Goal: Information Seeking & Learning: Learn about a topic

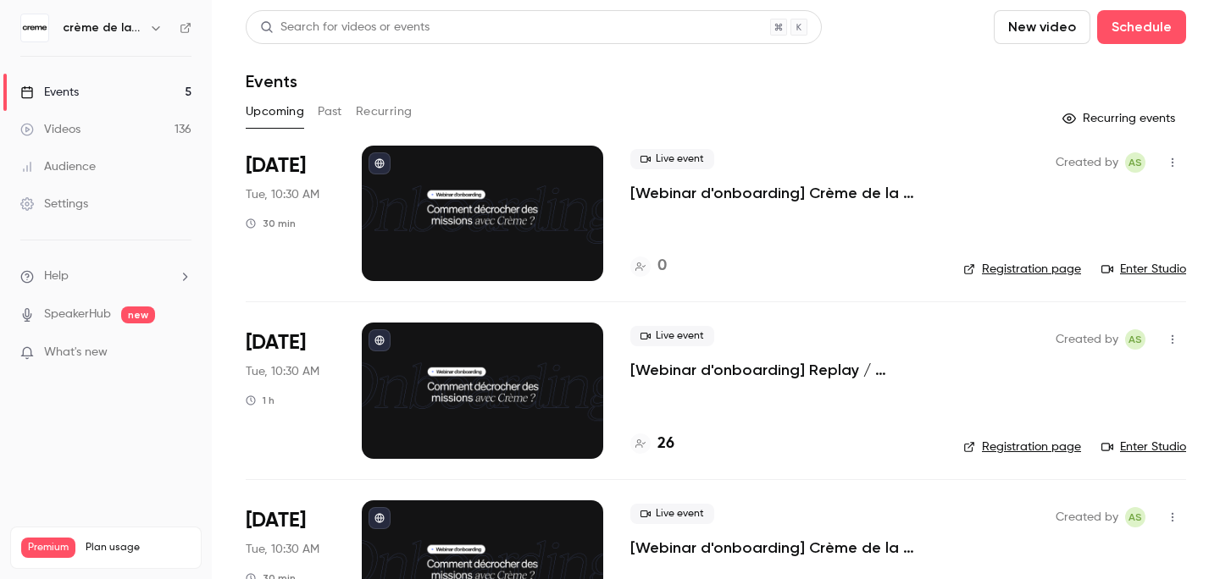
click at [319, 113] on button "Past" at bounding box center [330, 111] width 25 height 27
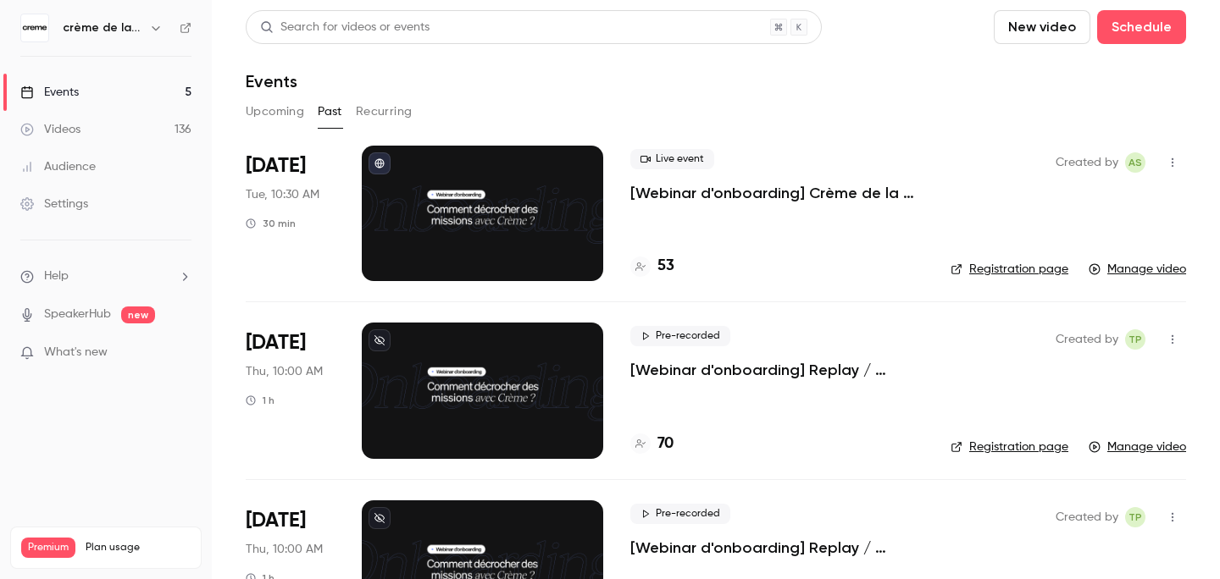
click at [723, 195] on p "[Webinar d'onboarding] Crème de la Crème : [PERSON_NAME] & Q&A par [PERSON_NAME]" at bounding box center [776, 193] width 293 height 20
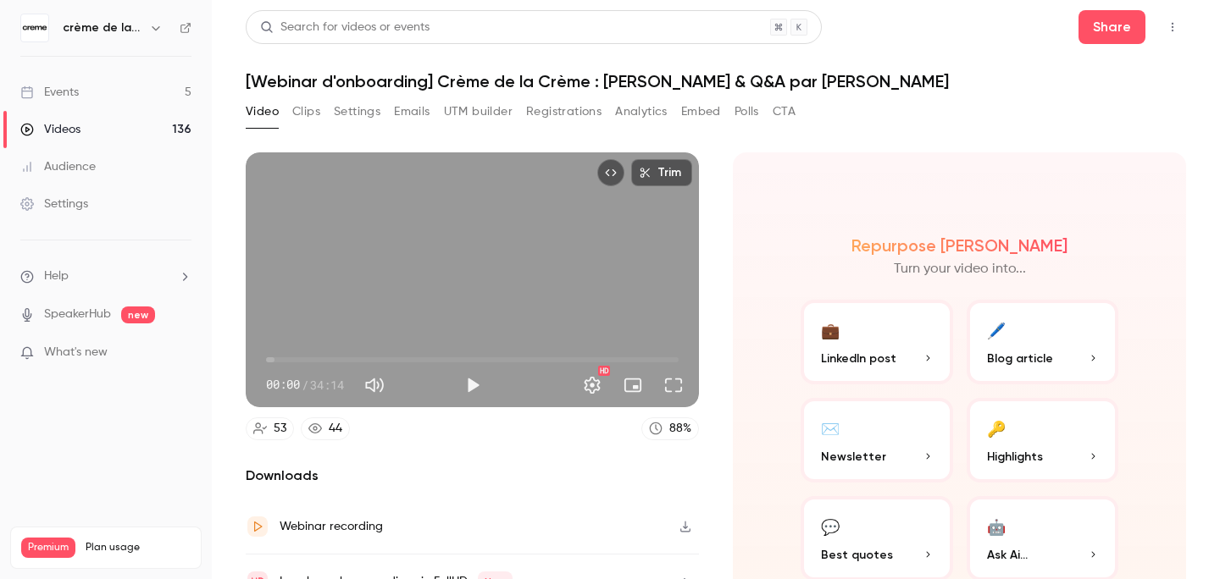
click at [414, 113] on button "Emails" at bounding box center [412, 111] width 36 height 27
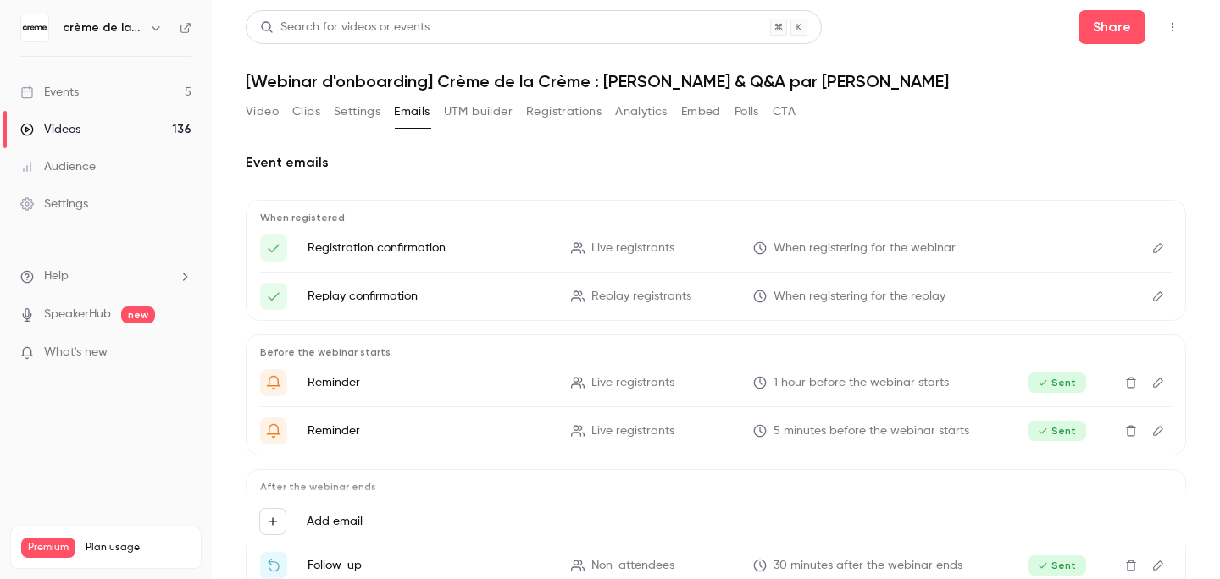
click at [573, 115] on button "Registrations" at bounding box center [563, 111] width 75 height 27
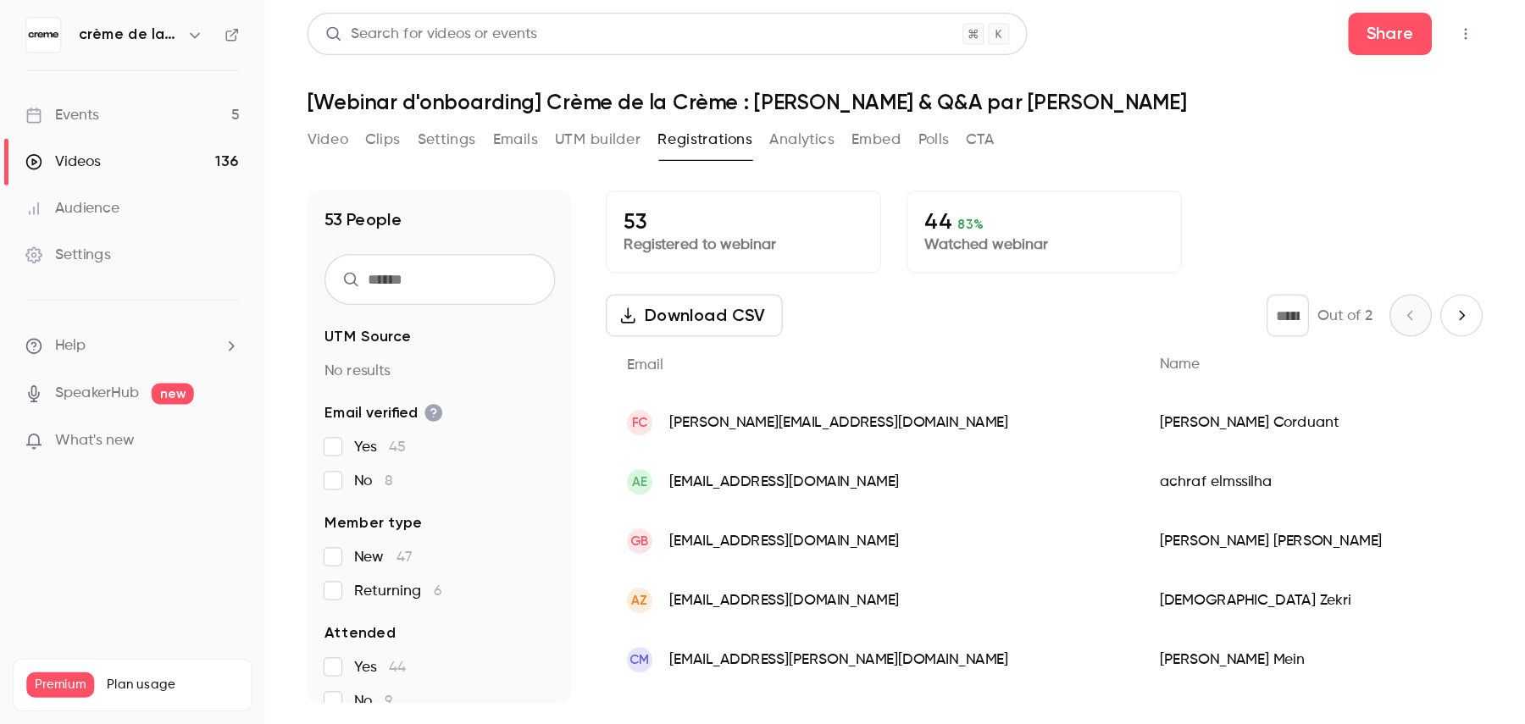
scroll to position [834, 0]
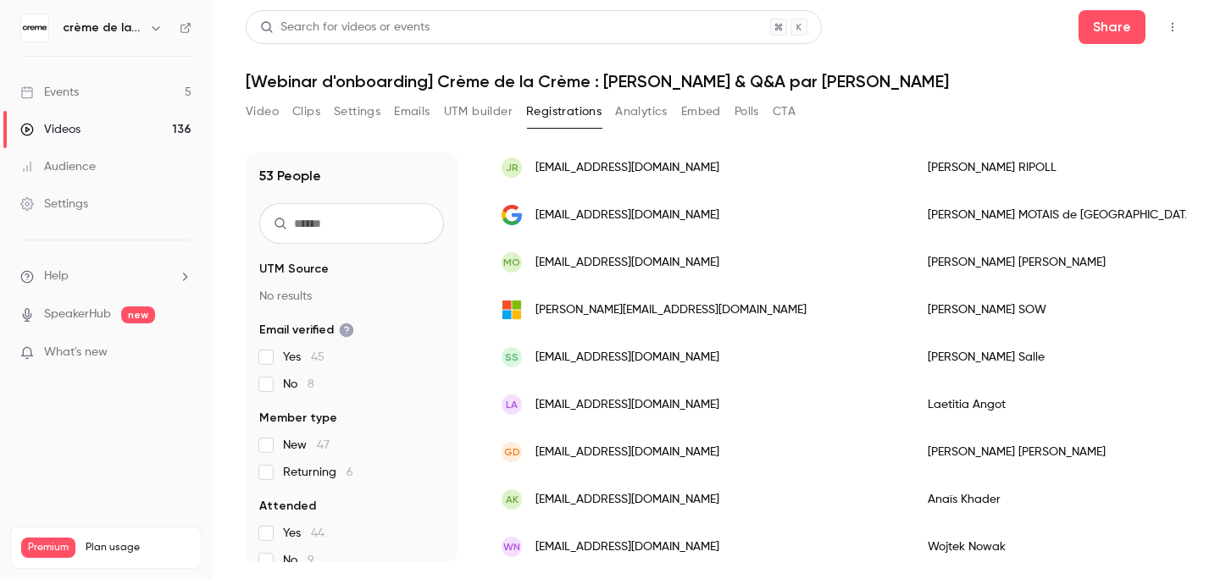
click at [934, 64] on header "Search for videos or events Share [Webinar d'onboarding] Crème de la Crème : [P…" at bounding box center [716, 50] width 940 height 81
click at [69, 130] on div "Videos" at bounding box center [50, 129] width 60 height 17
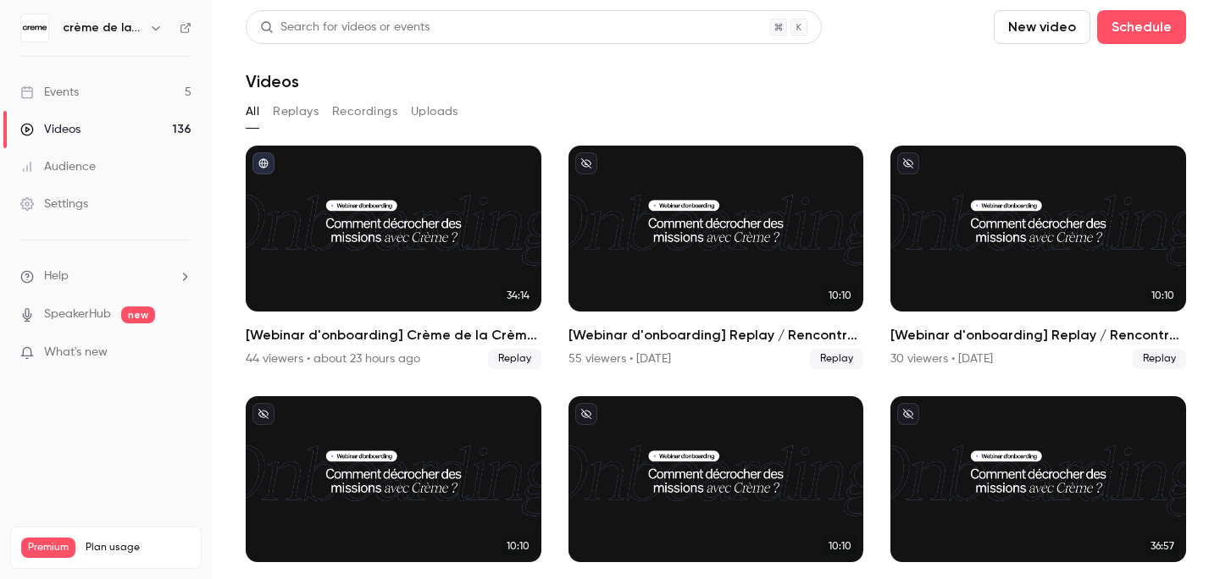
click at [97, 90] on link "Events 5" at bounding box center [106, 92] width 212 height 37
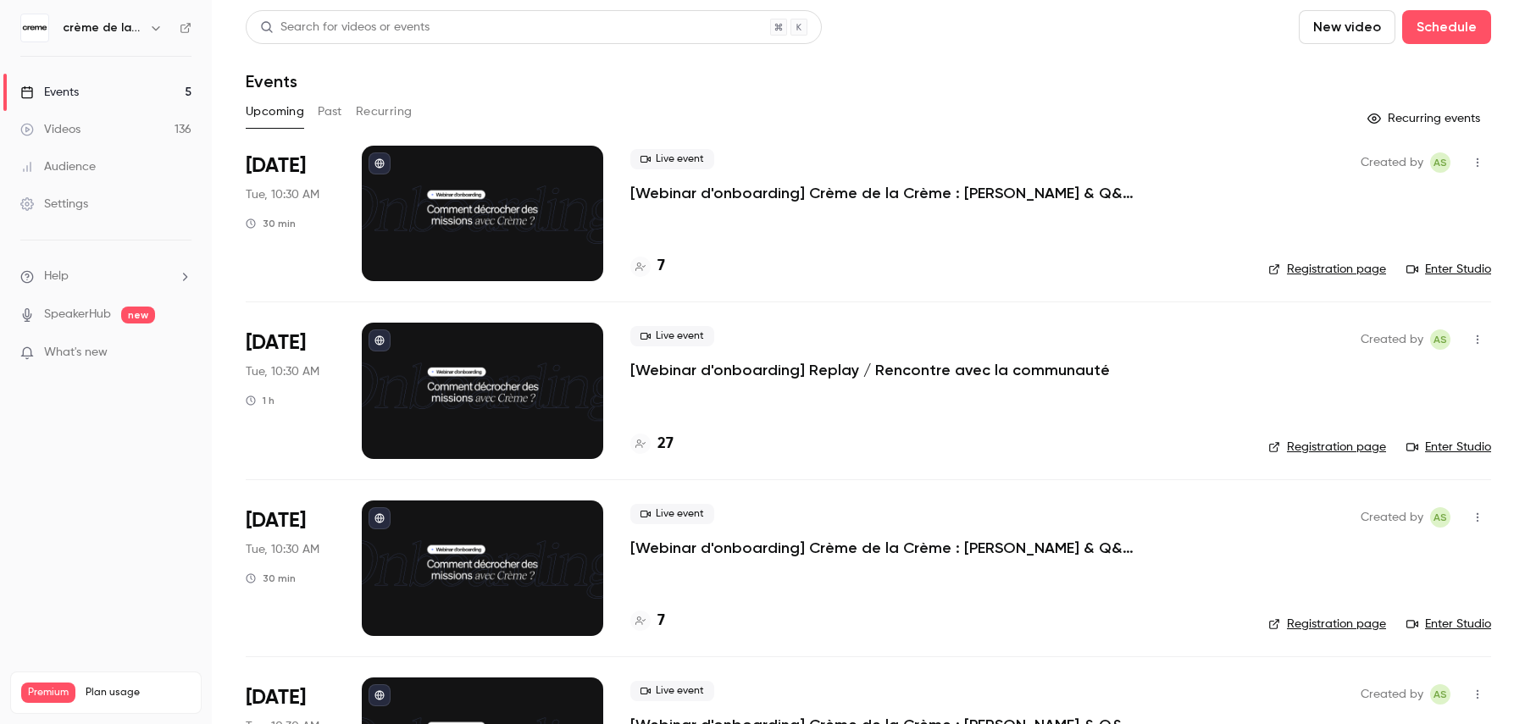
click at [883, 200] on p "[Webinar d'onboarding] Crème de la Crème : [PERSON_NAME] & Q&A par [PERSON_NAME]" at bounding box center [884, 193] width 508 height 20
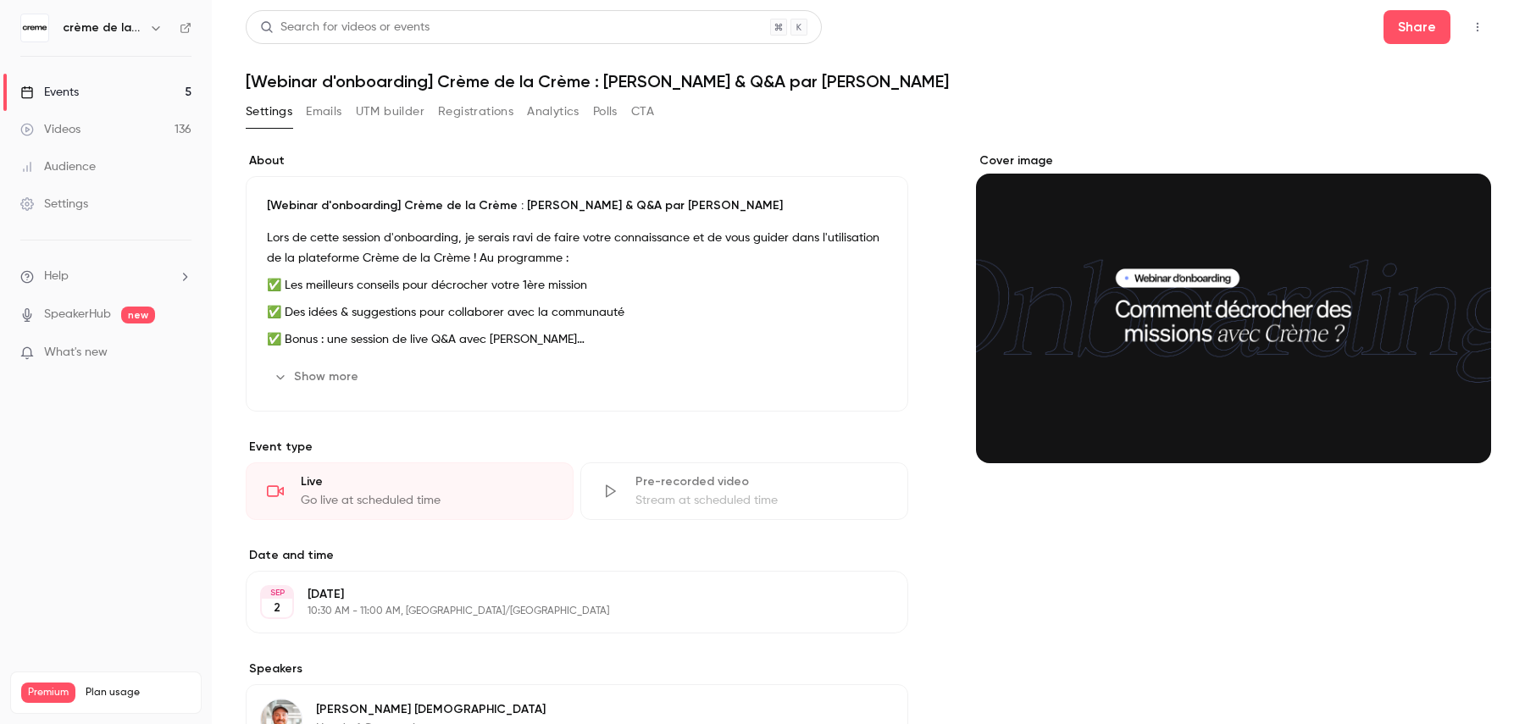
click at [560, 78] on h1 "[Webinar d'onboarding] Crème de la Crème : [PERSON_NAME] & Q&A par [PERSON_NAME]" at bounding box center [868, 81] width 1245 height 20
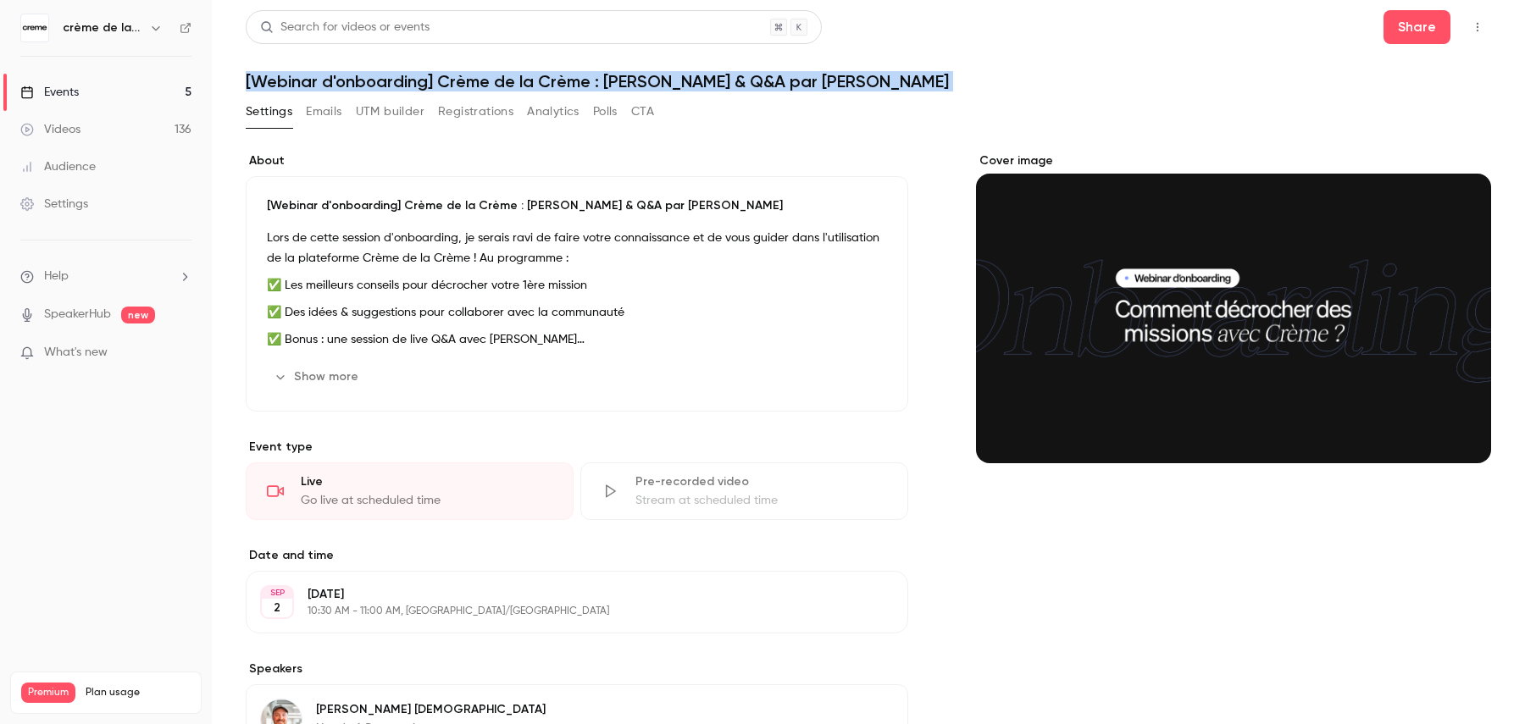
click at [560, 78] on h1 "[Webinar d'onboarding] Crème de la Crème : [PERSON_NAME] & Q&A par [PERSON_NAME]" at bounding box center [868, 81] width 1245 height 20
copy div "[Webinar d'onboarding] Crème de la Crème : démo & Q&A par [PERSON_NAME] Emails …"
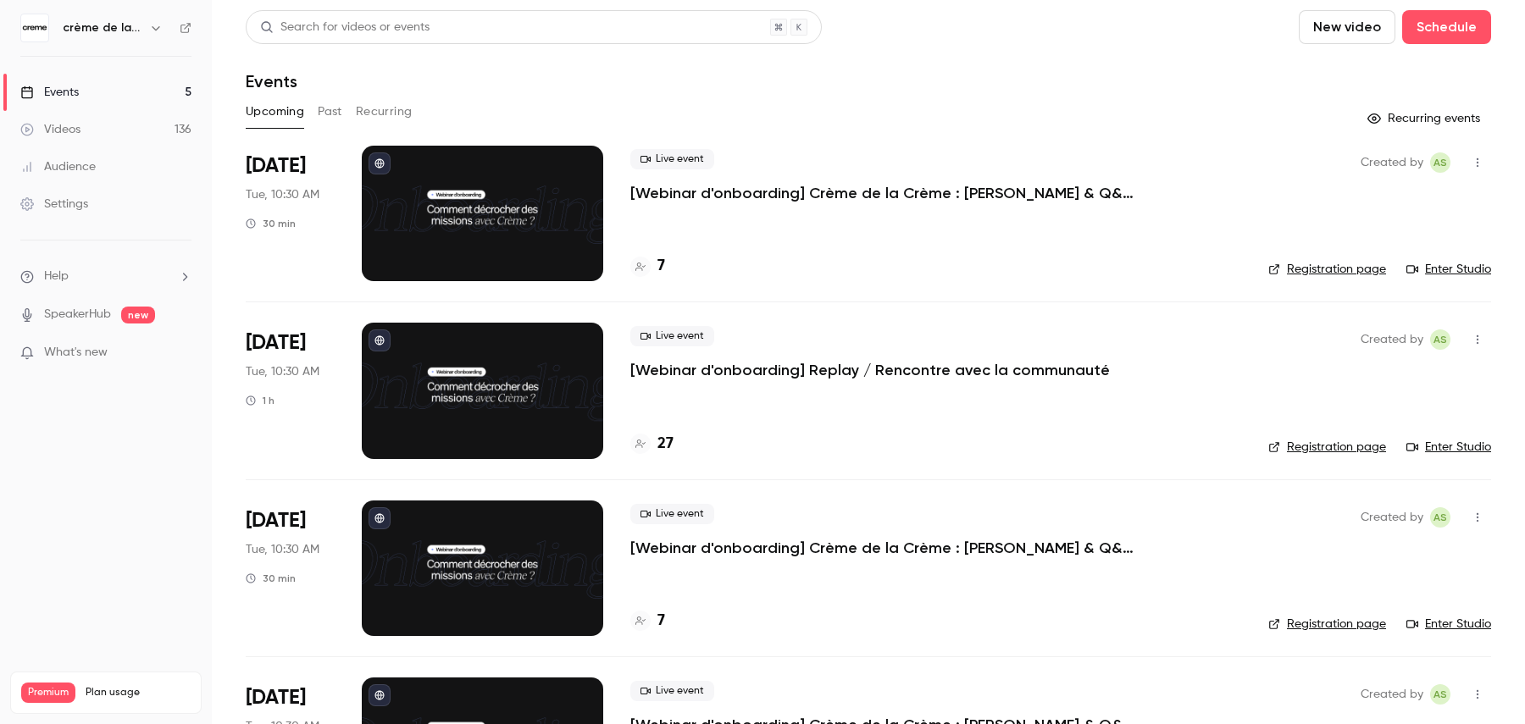
click at [781, 370] on p "[Webinar d'onboarding] Replay / Rencontre avec la communauté" at bounding box center [869, 370] width 479 height 20
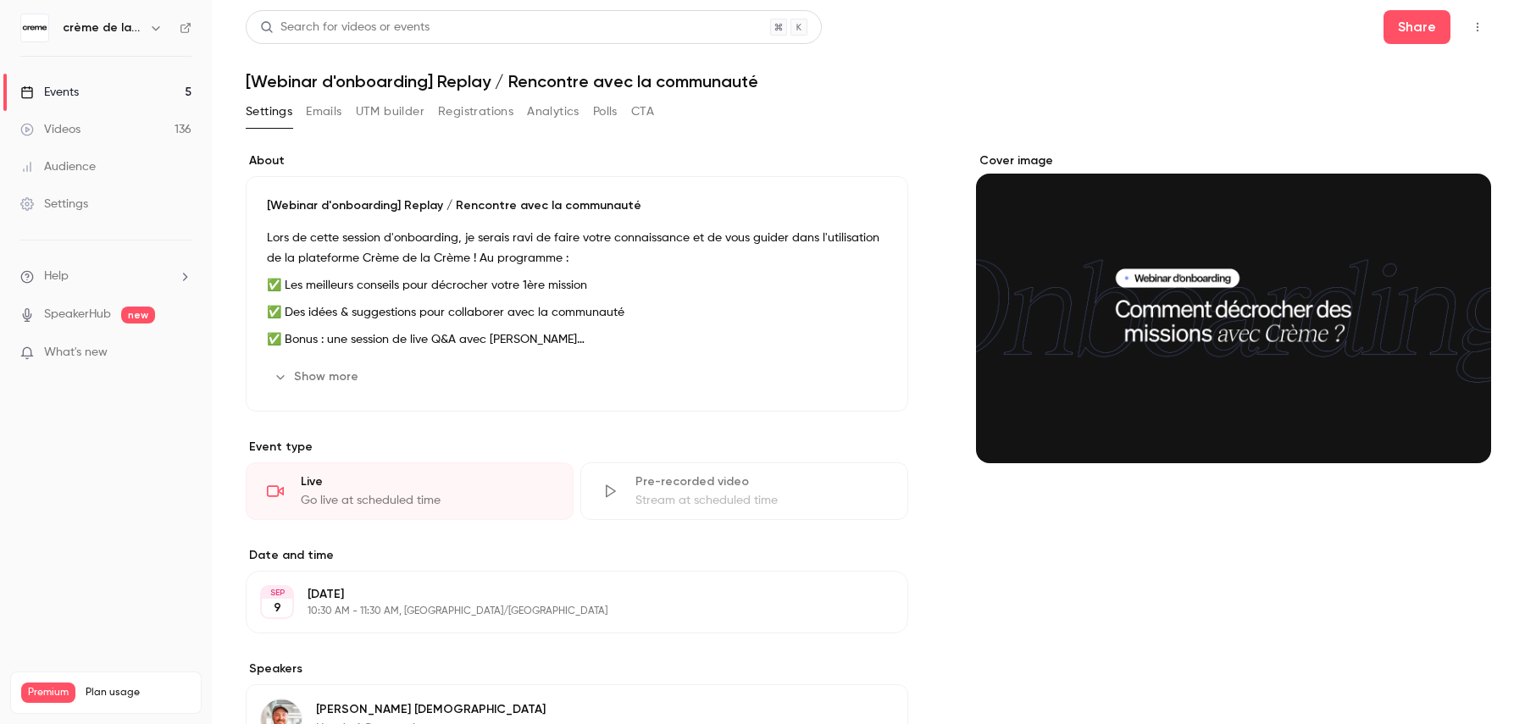
click at [354, 204] on p "[Webinar d'onboarding] Replay / Rencontre avec la communauté" at bounding box center [577, 205] width 620 height 17
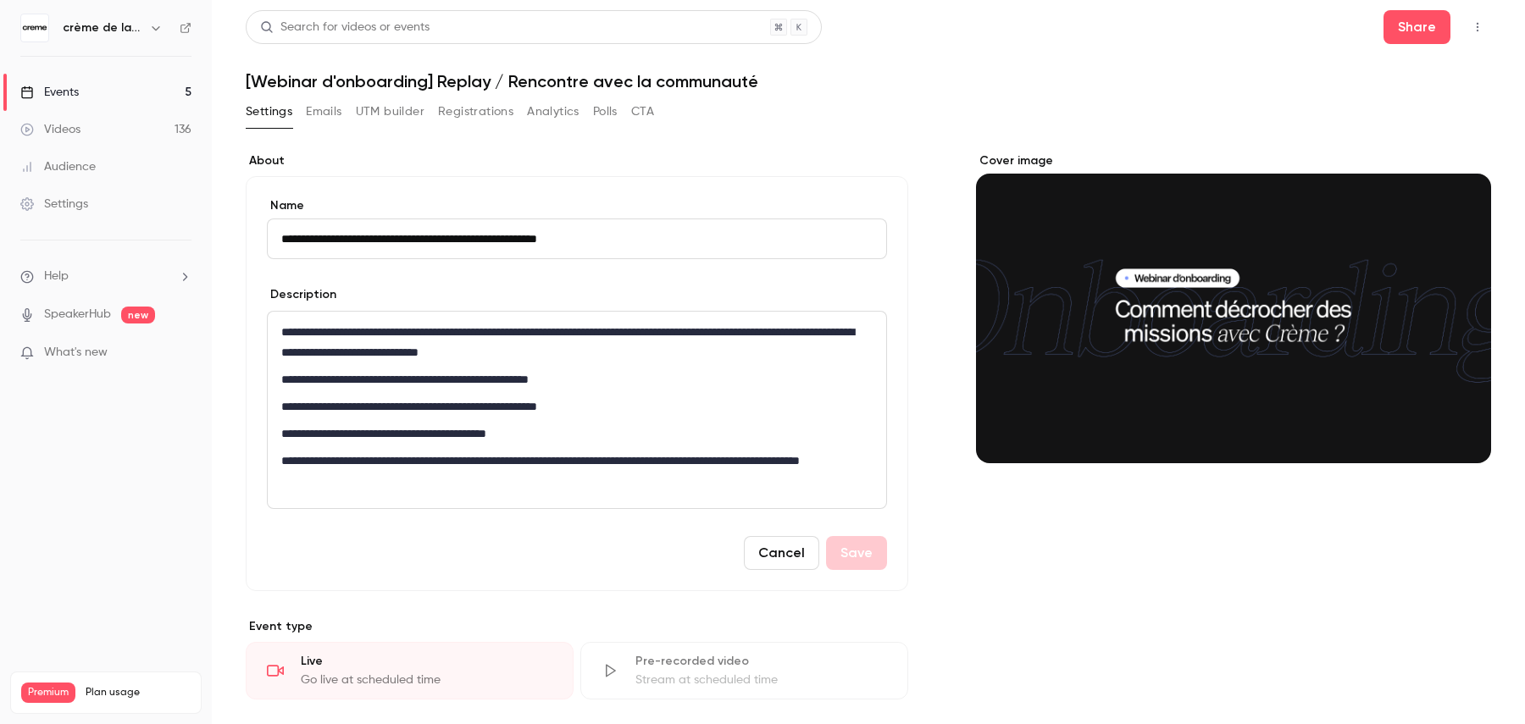
click at [407, 233] on input "**********" at bounding box center [577, 239] width 620 height 41
click at [407, 234] on input "**********" at bounding box center [577, 239] width 620 height 41
type input "**********"
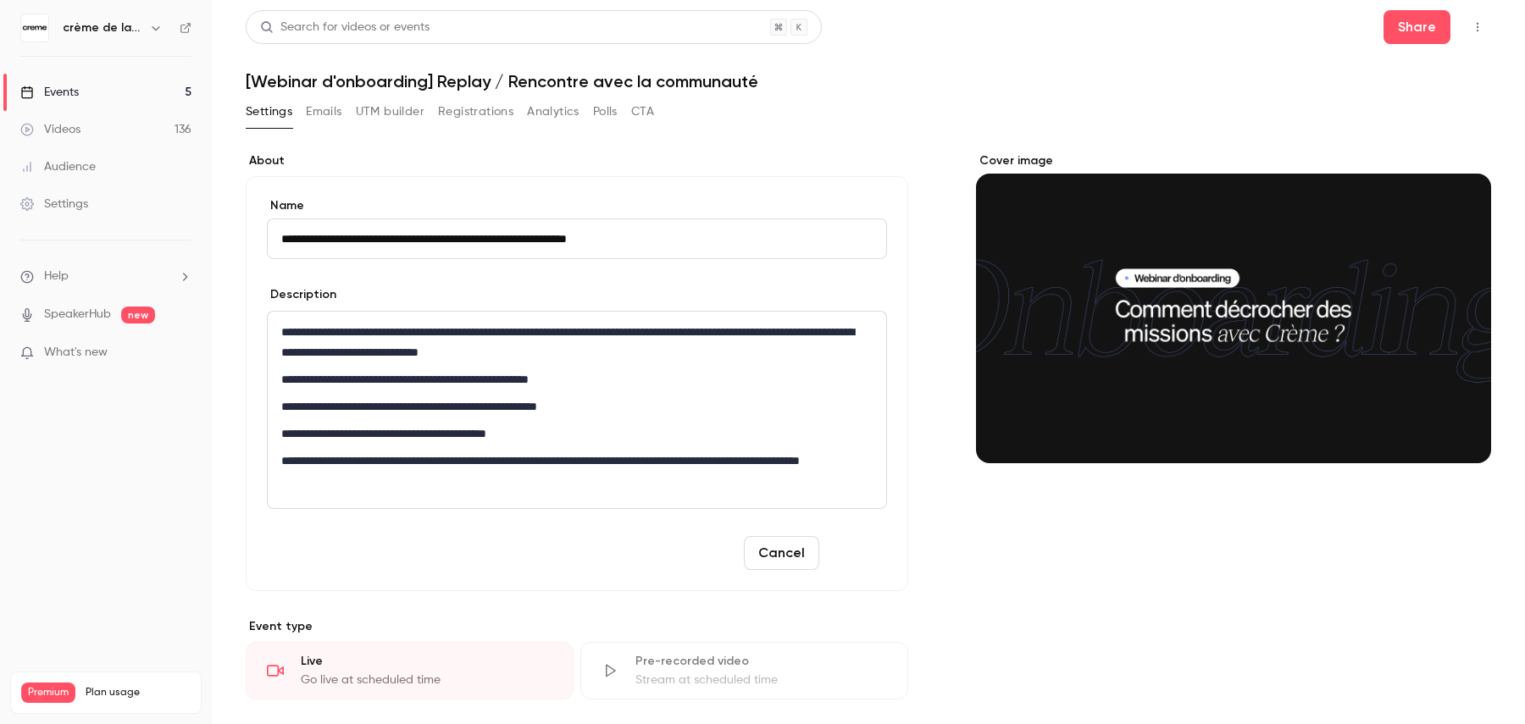
click at [845, 554] on button "Save" at bounding box center [856, 553] width 61 height 34
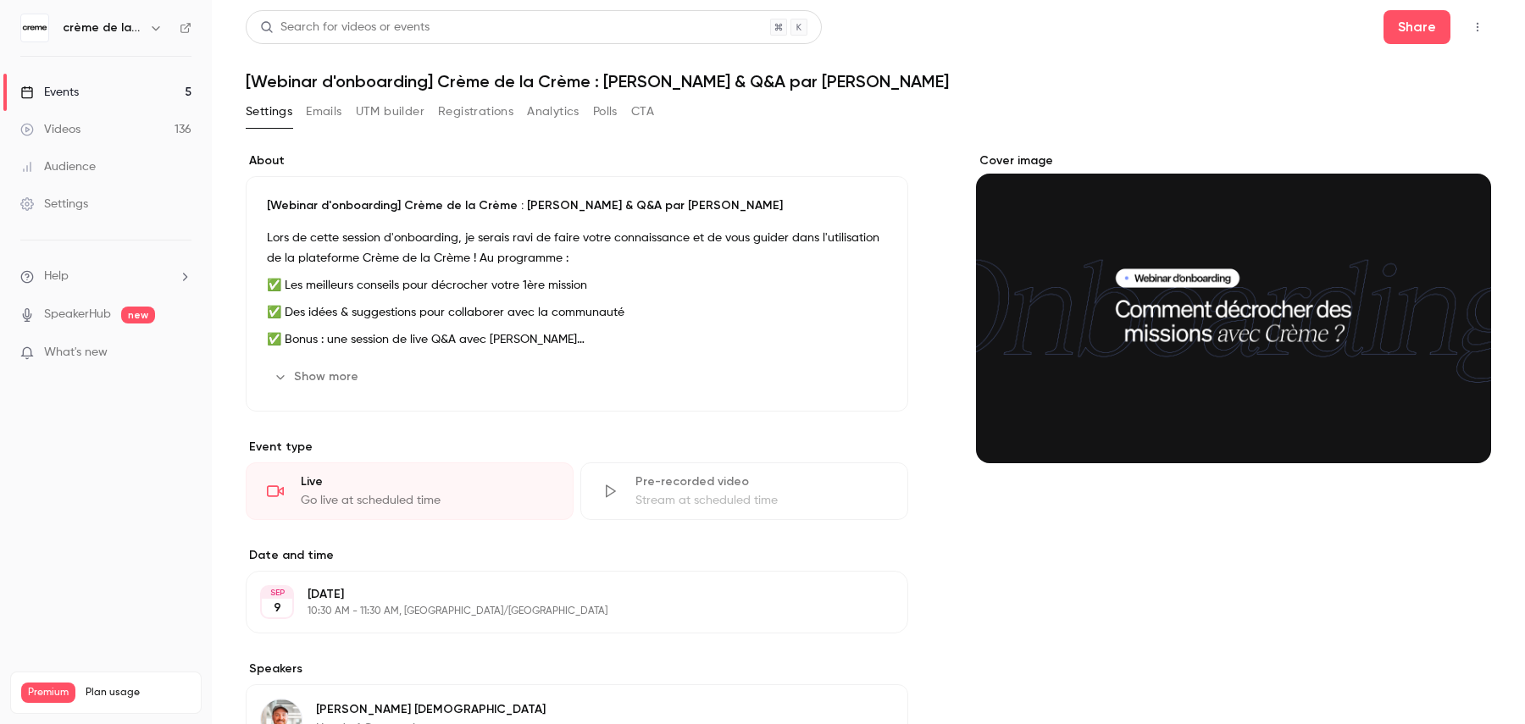
click at [69, 86] on div "Events" at bounding box center [49, 92] width 58 height 17
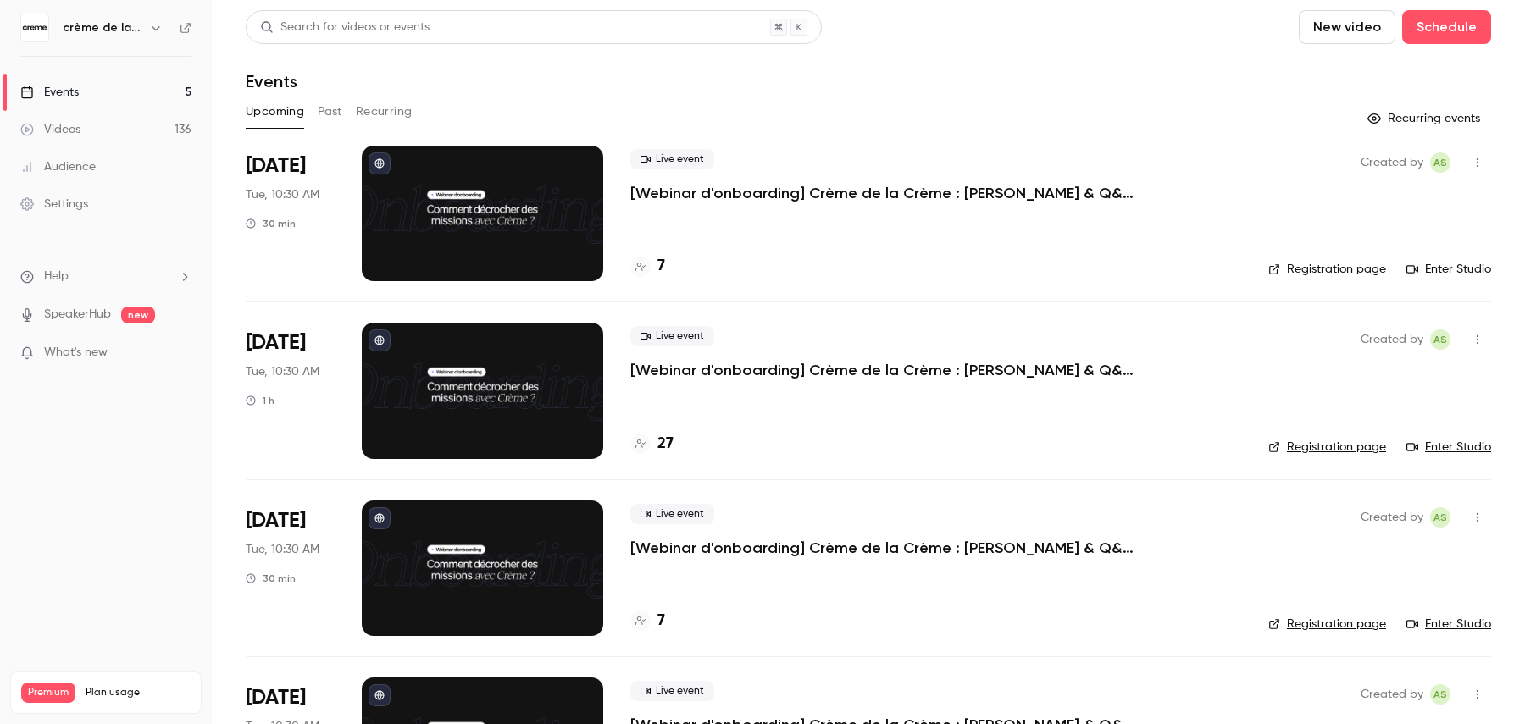
click at [84, 87] on link "Events 5" at bounding box center [106, 92] width 212 height 37
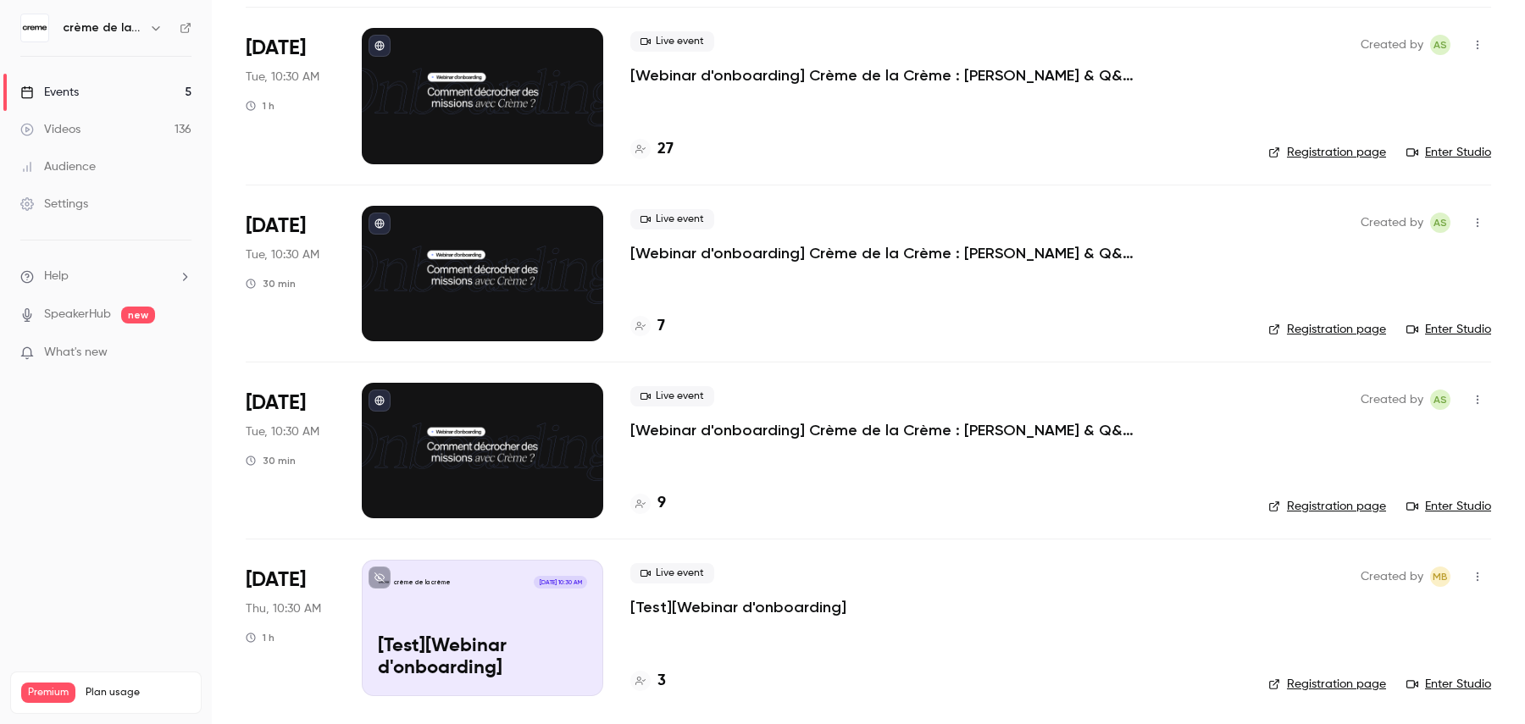
click at [732, 578] on p "[Test][Webinar d'onboarding]" at bounding box center [738, 607] width 216 height 20
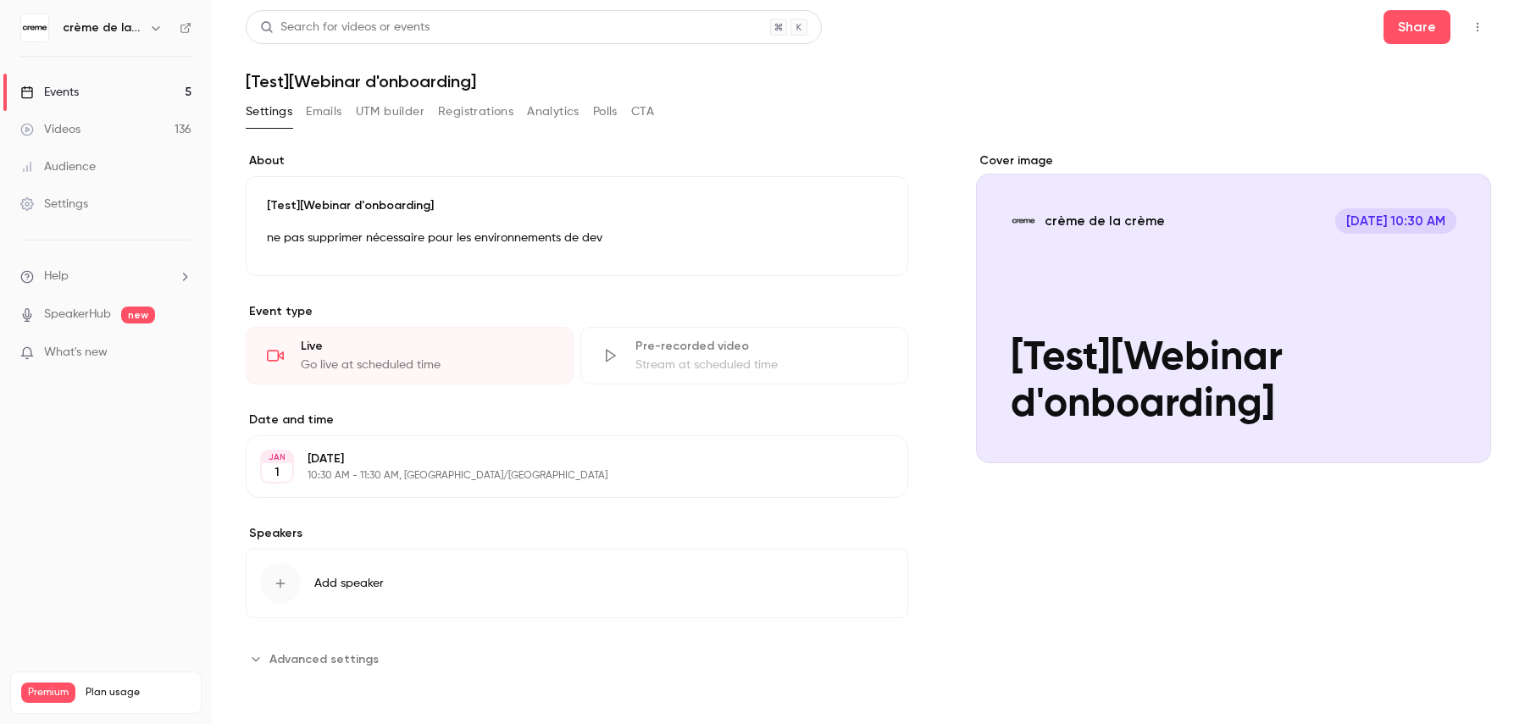
click at [93, 85] on link "Events 5" at bounding box center [106, 92] width 212 height 37
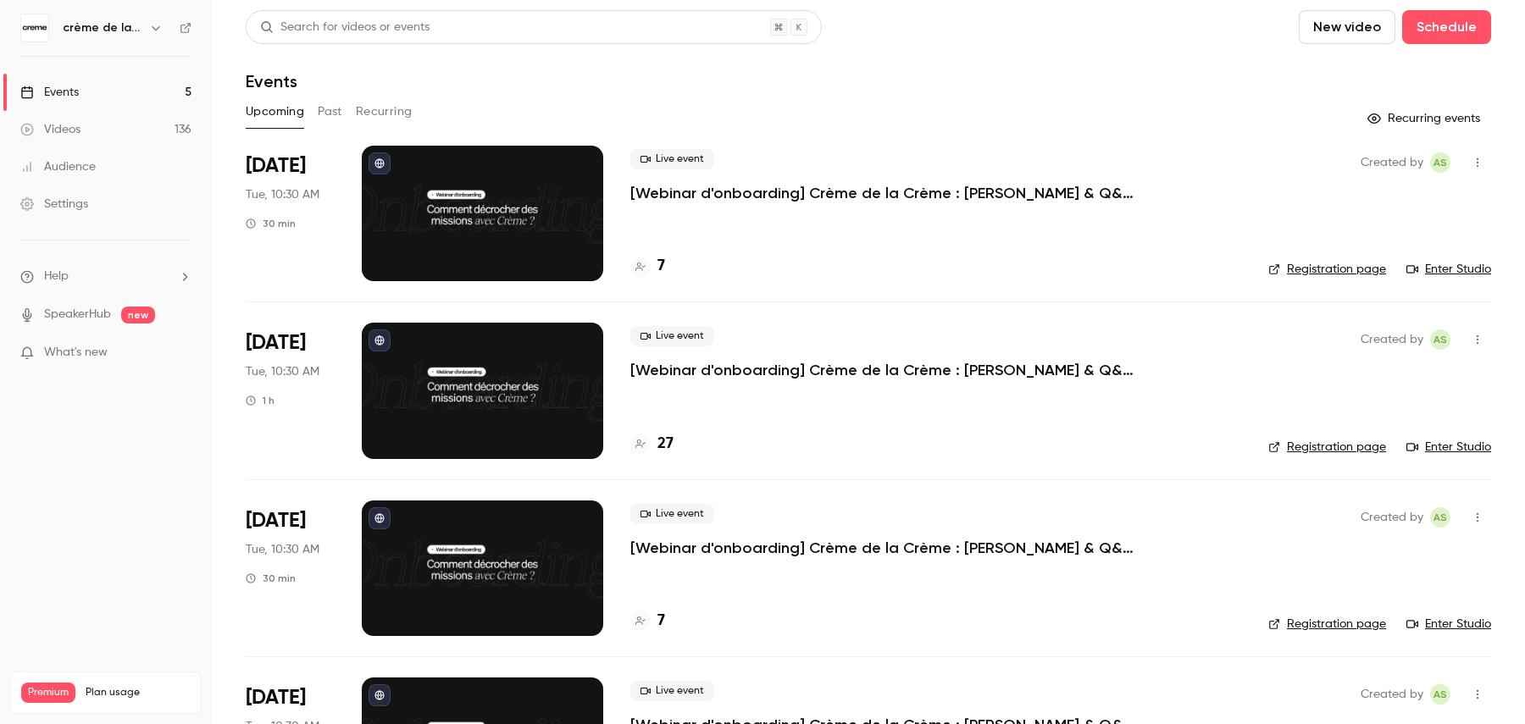
click at [369, 17] on div "Search for videos or events" at bounding box center [534, 27] width 576 height 34
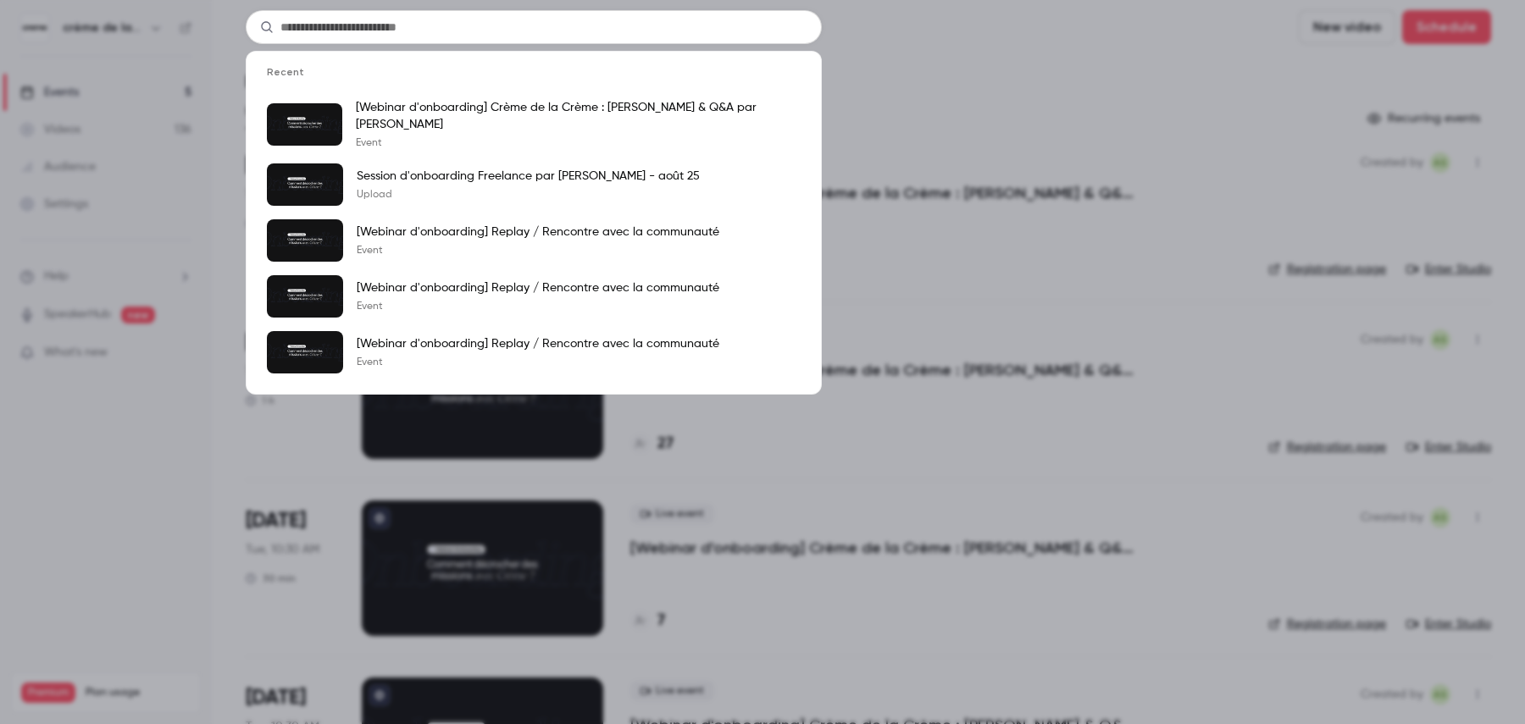
type input "**********"
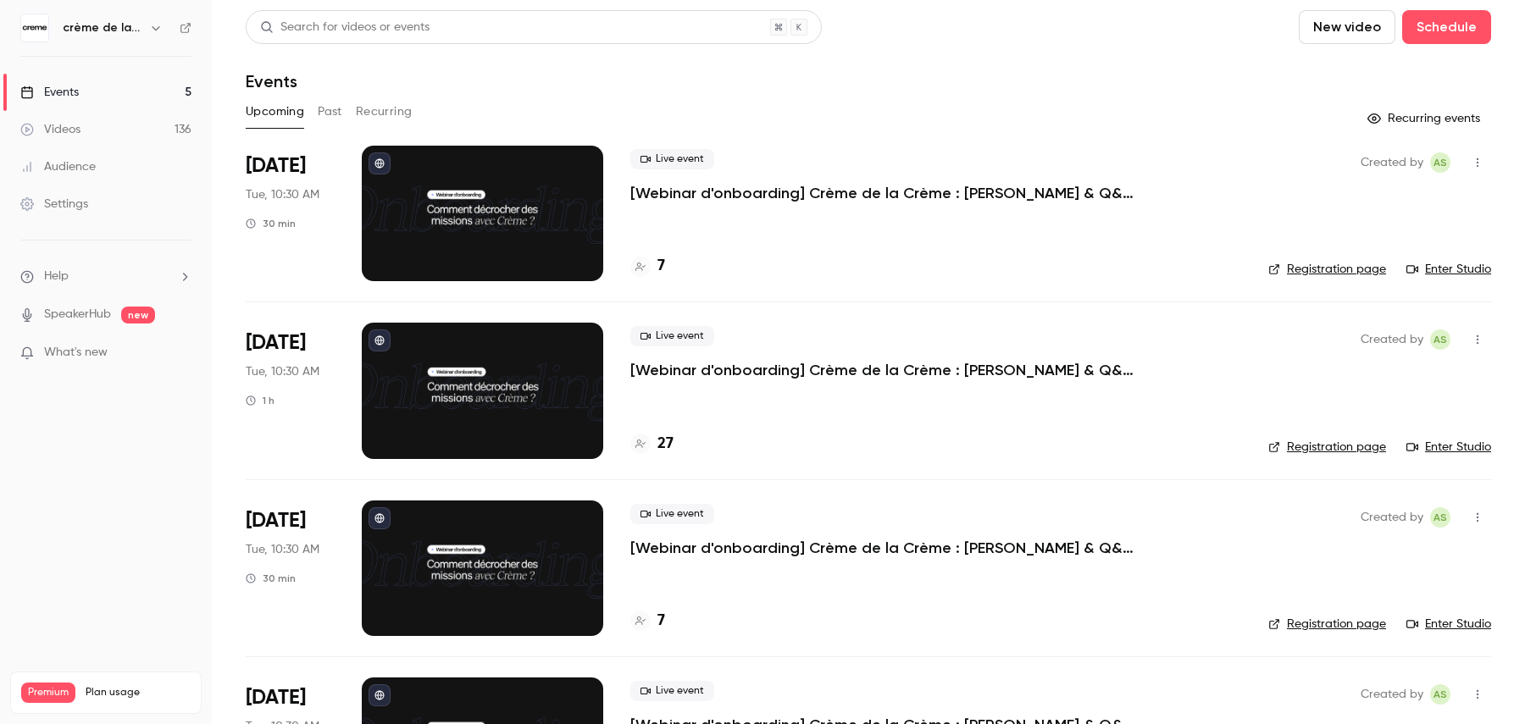
click at [332, 110] on button "Past" at bounding box center [330, 111] width 25 height 27
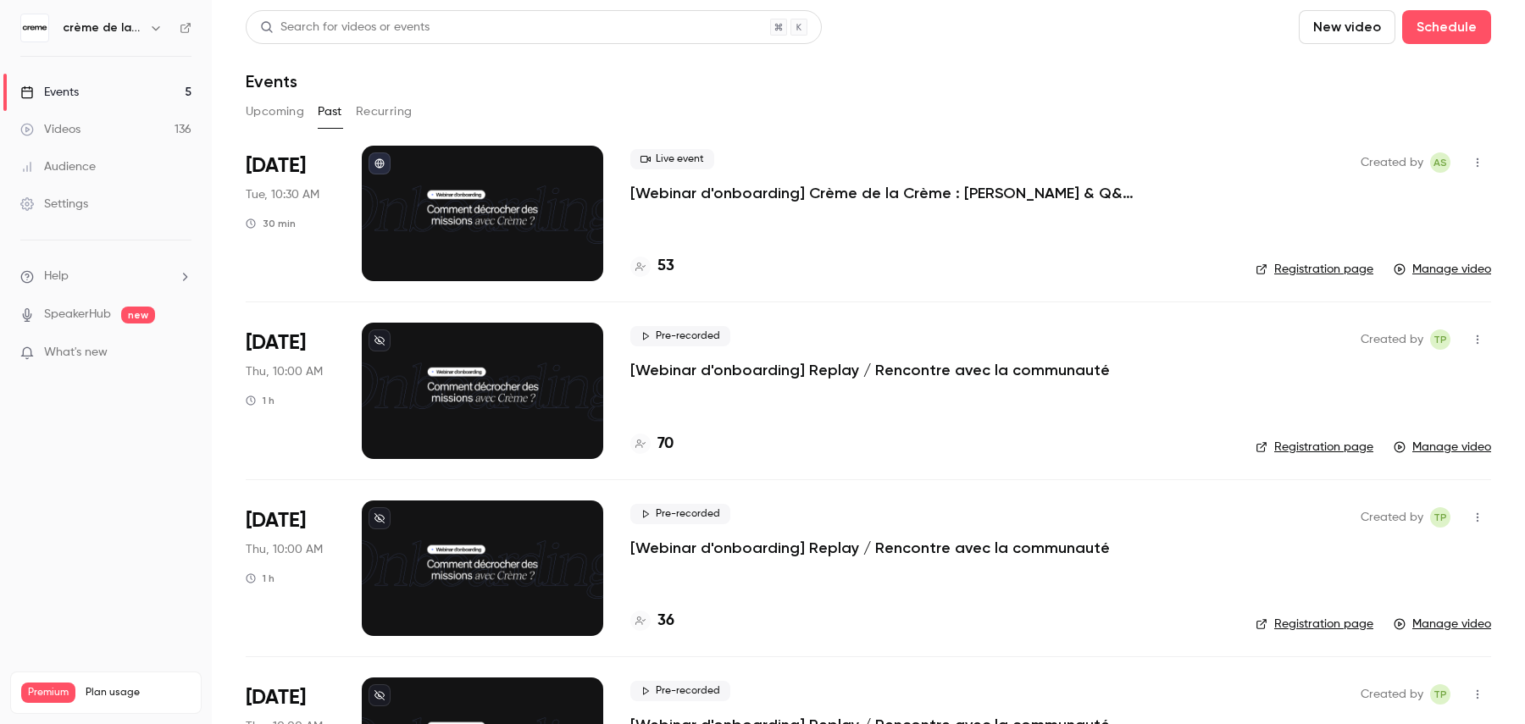
click at [792, 377] on p "[Webinar d'onboarding] Replay / Rencontre avec la communauté" at bounding box center [869, 370] width 479 height 20
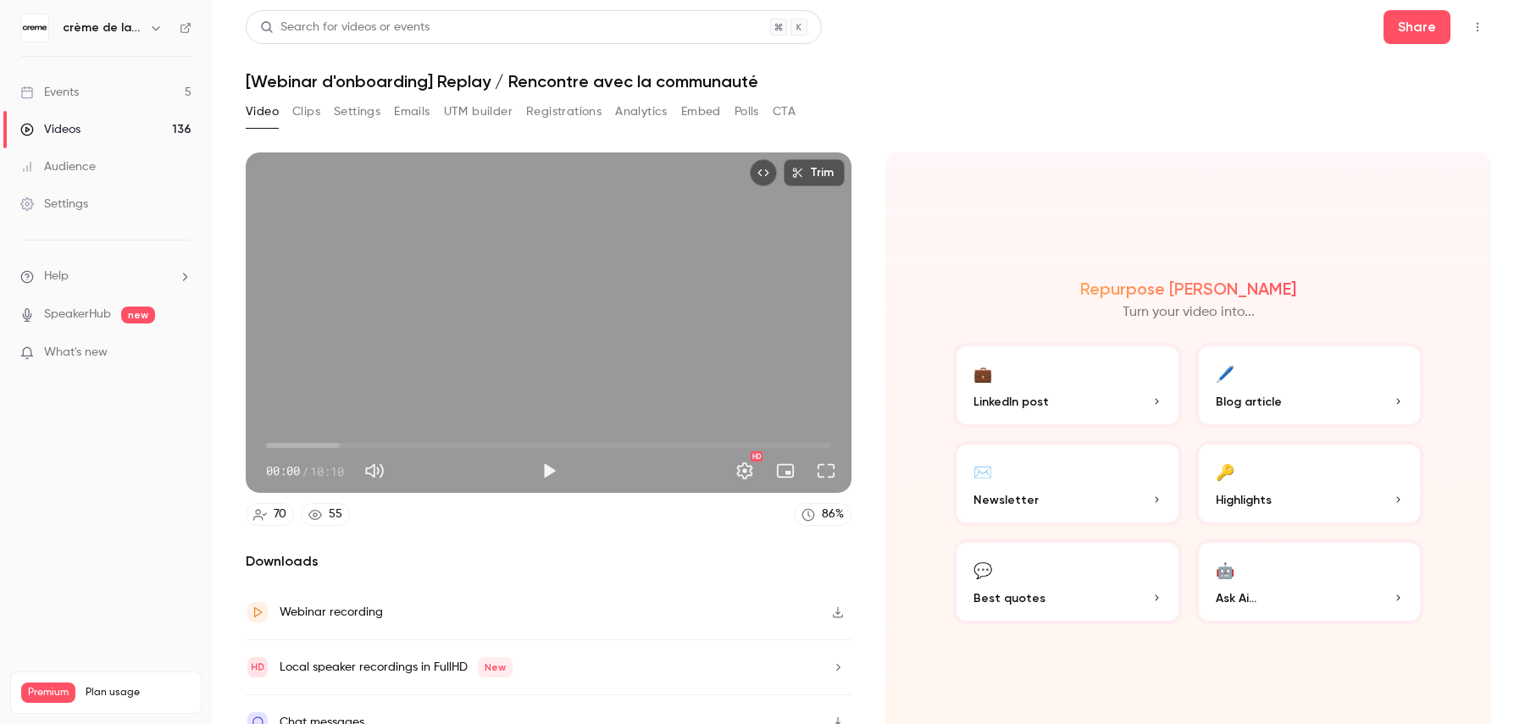
click at [572, 111] on button "Registrations" at bounding box center [563, 111] width 75 height 27
